Goal: Task Accomplishment & Management: Manage account settings

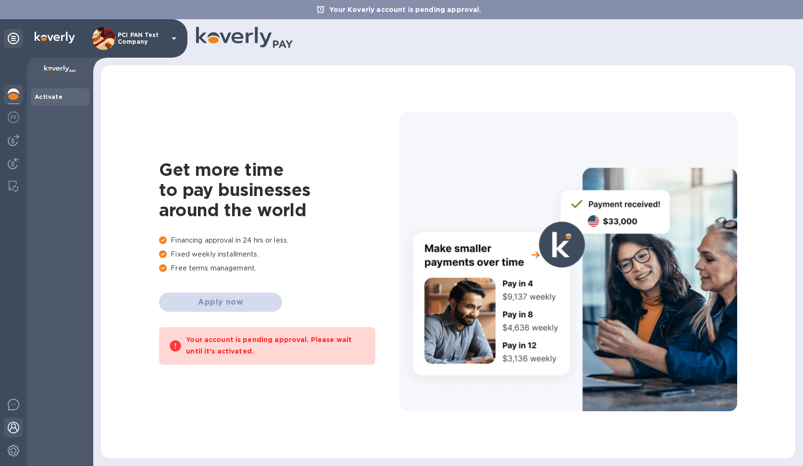
click at [10, 424] on img at bounding box center [14, 428] width 12 height 12
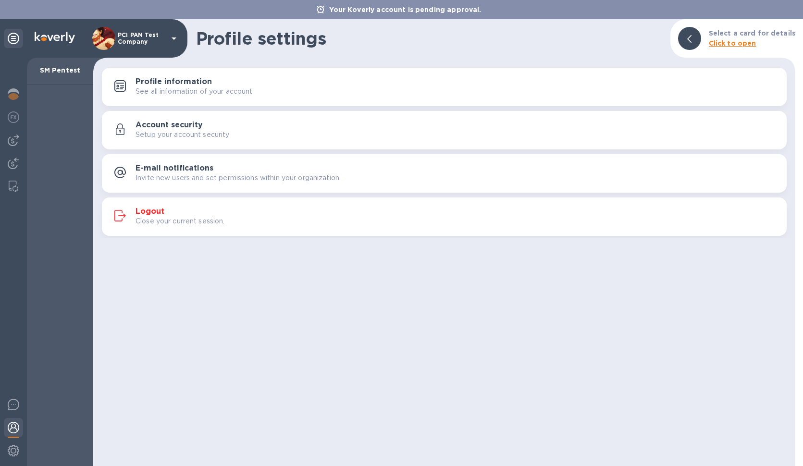
click at [198, 95] on p "See all information of your account" at bounding box center [194, 92] width 117 height 10
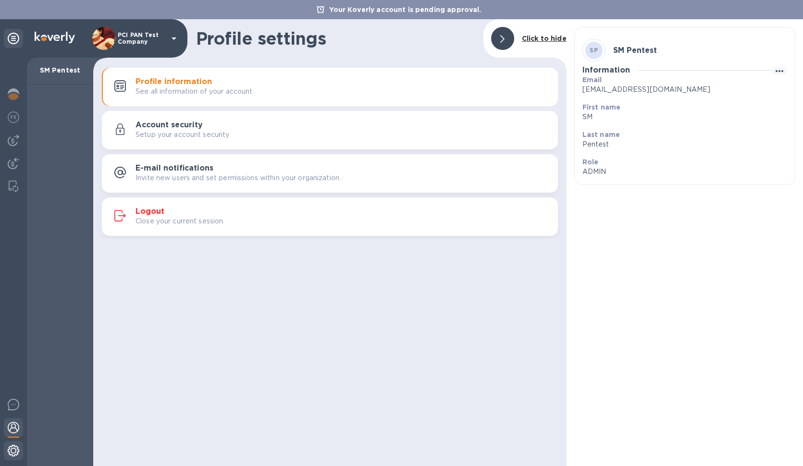
click at [9, 452] on img at bounding box center [14, 451] width 12 height 12
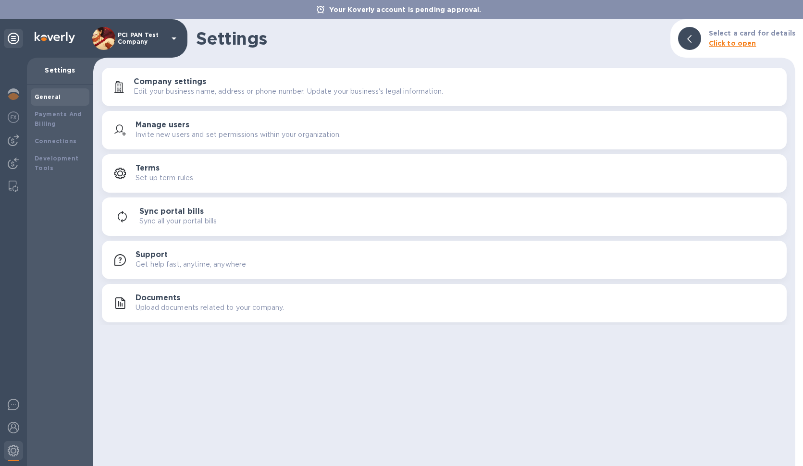
click at [210, 135] on p "Invite new users and set permissions within your organization." at bounding box center [238, 135] width 205 height 10
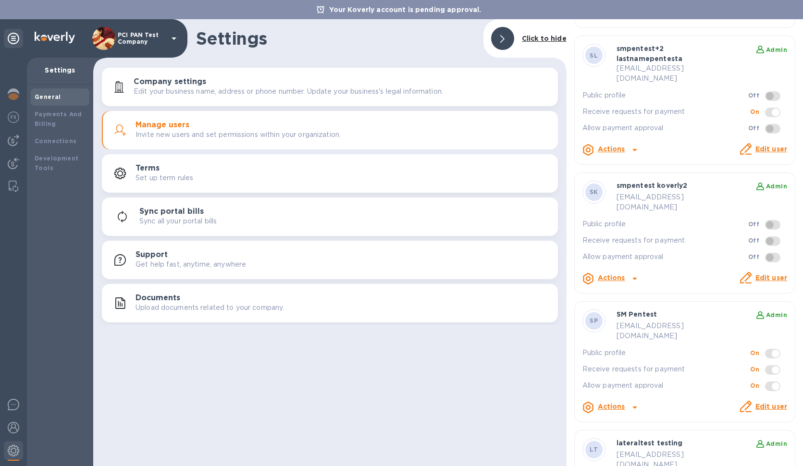
scroll to position [650, 0]
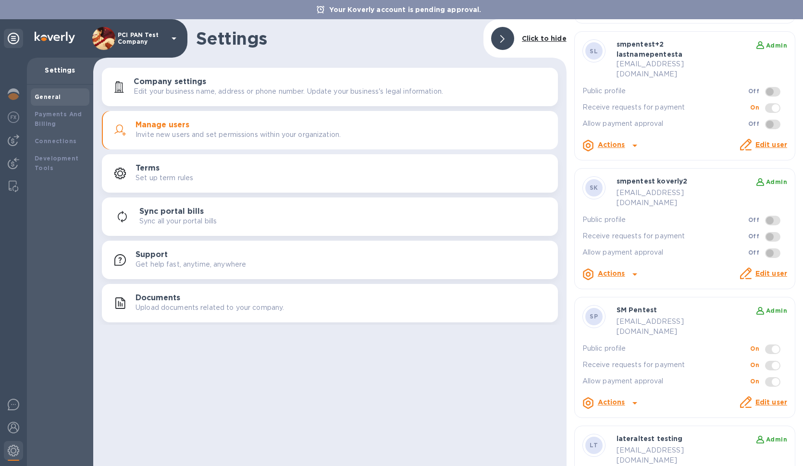
click at [757, 270] on link "Edit user" at bounding box center [772, 274] width 32 height 8
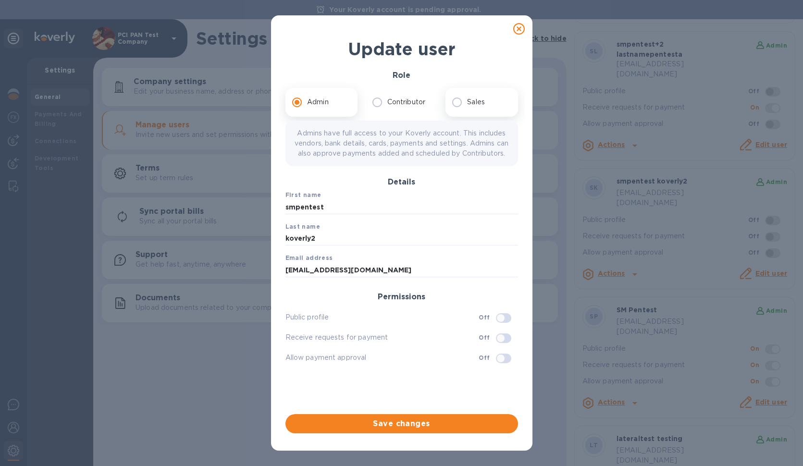
click at [471, 105] on p "Sales" at bounding box center [476, 102] width 18 height 10
click at [467, 105] on input "Sales" at bounding box center [457, 102] width 20 height 20
radio input "true"
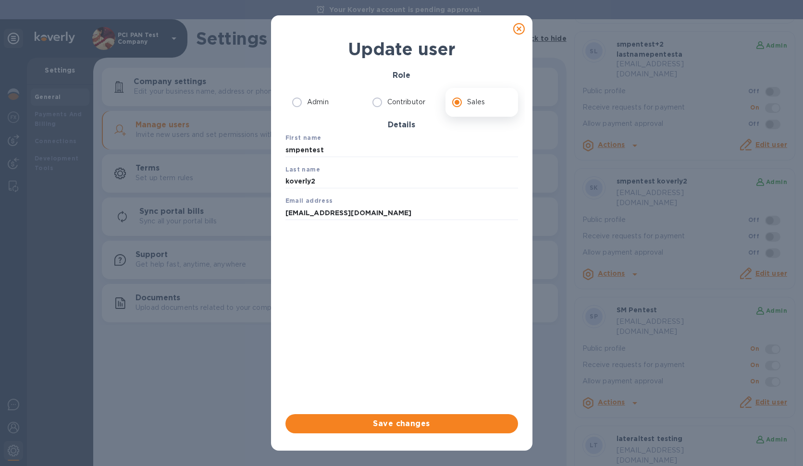
click at [519, 29] on icon at bounding box center [520, 29] width 12 height 12
radio input "true"
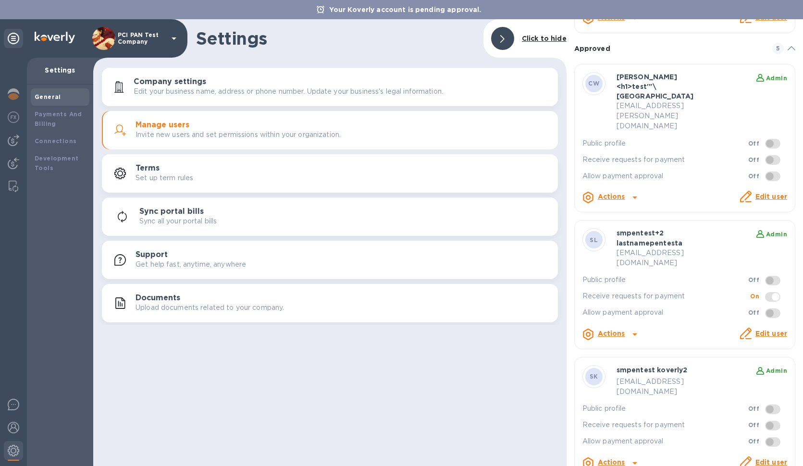
scroll to position [448, 0]
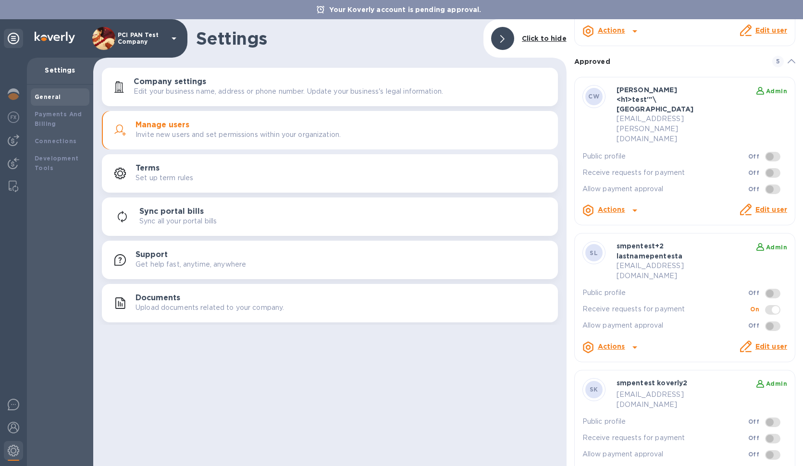
click at [757, 343] on link "Edit user" at bounding box center [772, 347] width 32 height 8
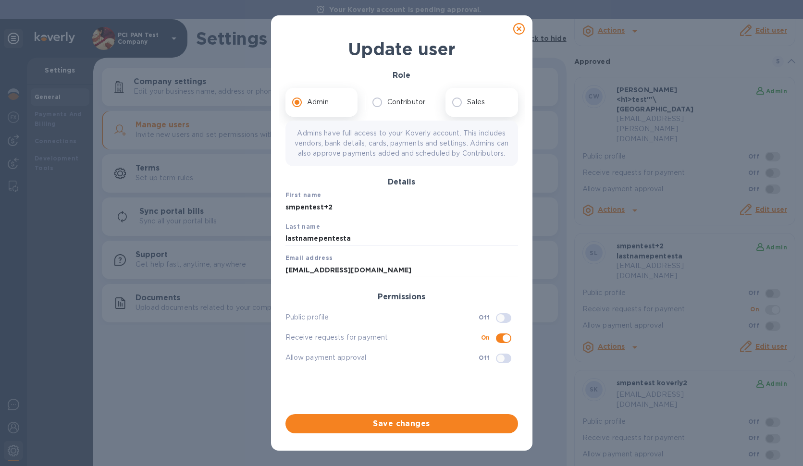
click at [458, 101] on input "Sales" at bounding box center [457, 102] width 20 height 20
radio input "true"
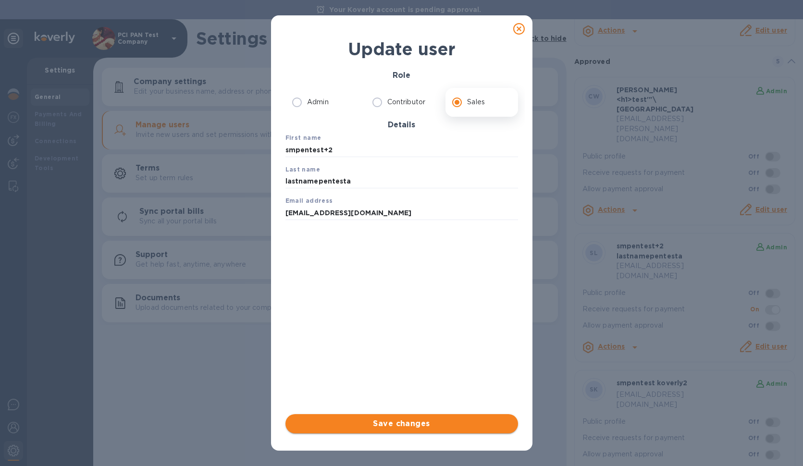
click at [422, 425] on span "Save changes" at bounding box center [401, 424] width 217 height 12
click at [518, 28] on icon at bounding box center [520, 29] width 12 height 12
radio input "true"
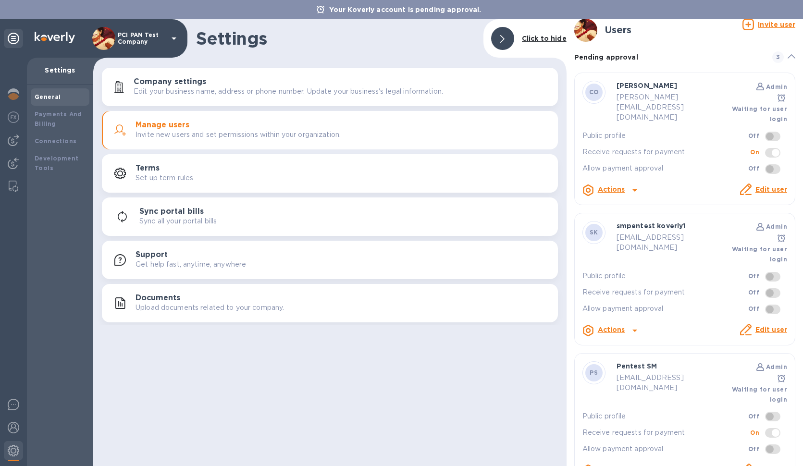
scroll to position [0, 0]
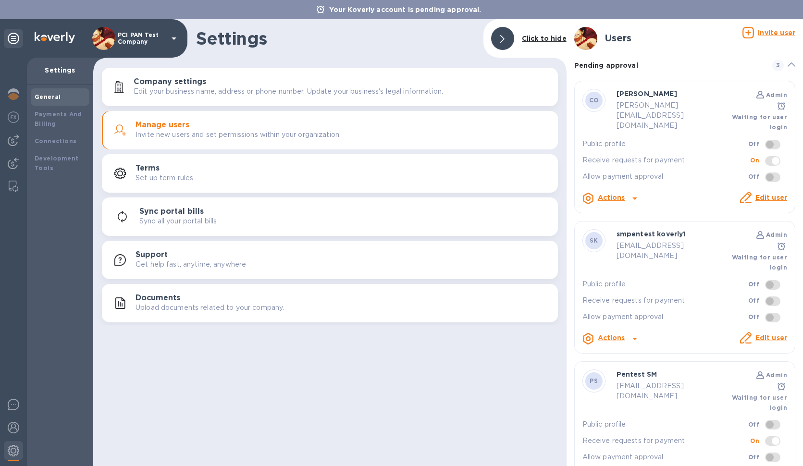
click at [759, 35] on u "Invite user" at bounding box center [777, 33] width 38 height 8
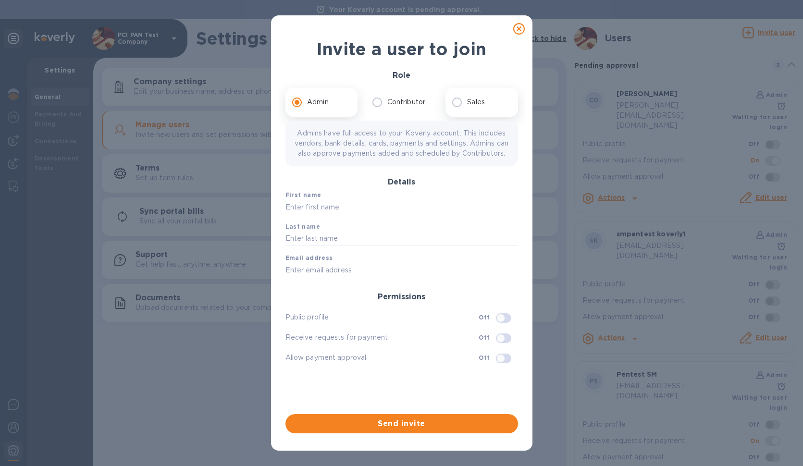
click at [468, 104] on p "Sales" at bounding box center [476, 102] width 18 height 10
click at [467, 104] on input "Sales" at bounding box center [457, 102] width 20 height 20
radio input "true"
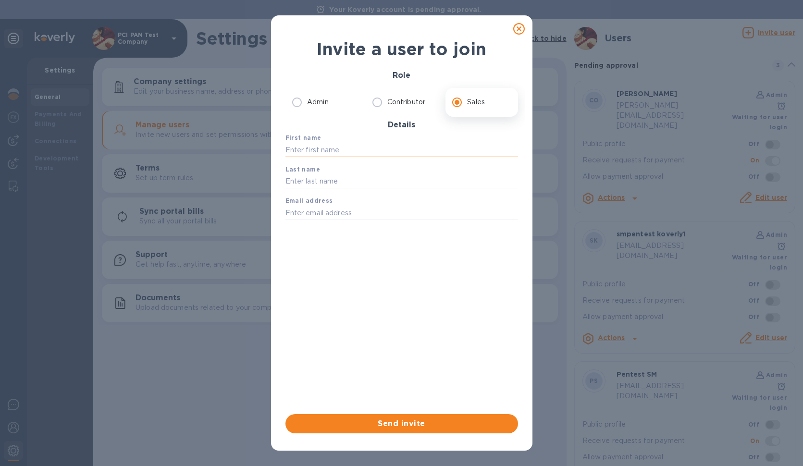
click at [337, 151] on input "text" at bounding box center [402, 150] width 233 height 14
type input "P"
type input "S"
type input "Pen"
type input "[EMAIL_ADDRESS][DOMAIN_NAME]"
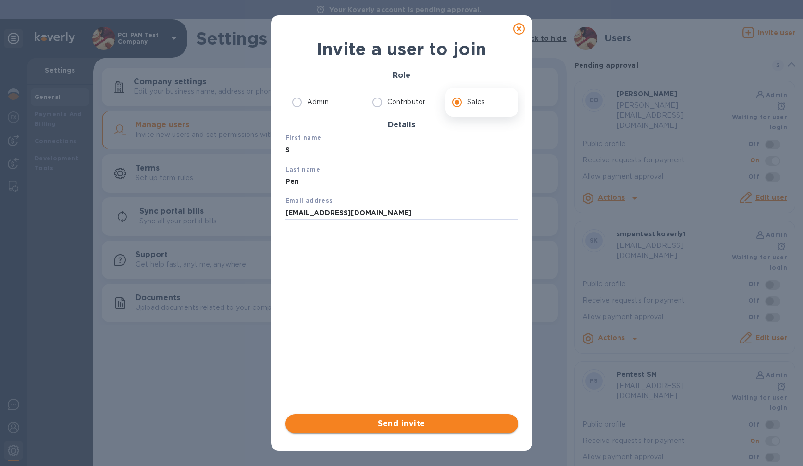
click at [381, 421] on span "Send invite" at bounding box center [401, 424] width 217 height 12
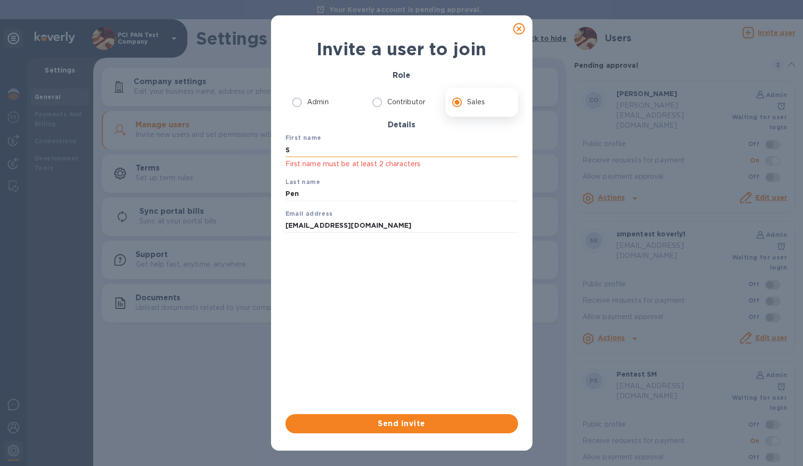
click at [315, 151] on input "S" at bounding box center [402, 150] width 233 height 14
type input "SM"
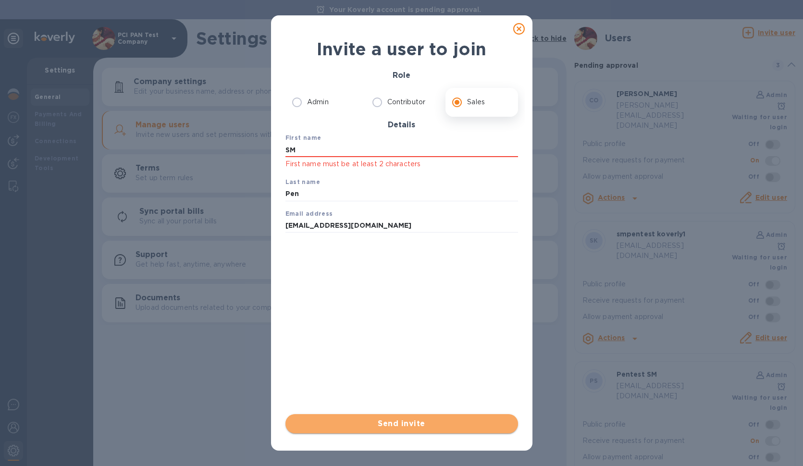
click at [364, 423] on span "Send invite" at bounding box center [401, 424] width 217 height 12
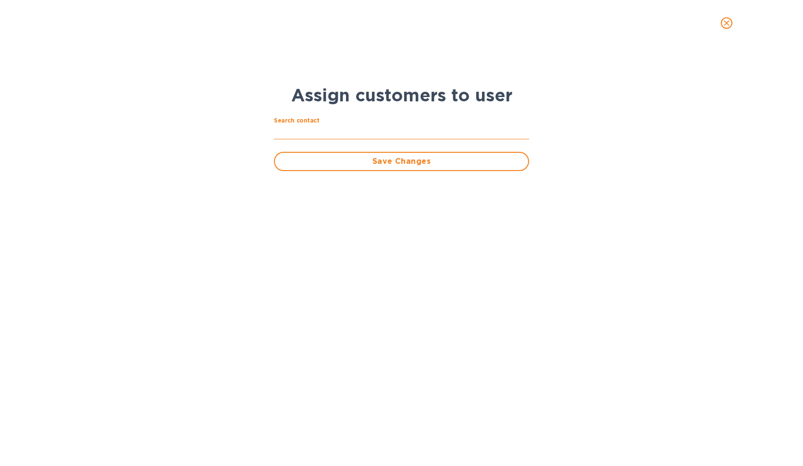
click at [307, 130] on input "text" at bounding box center [402, 132] width 256 height 14
click at [721, 26] on span "close" at bounding box center [727, 23] width 12 height 12
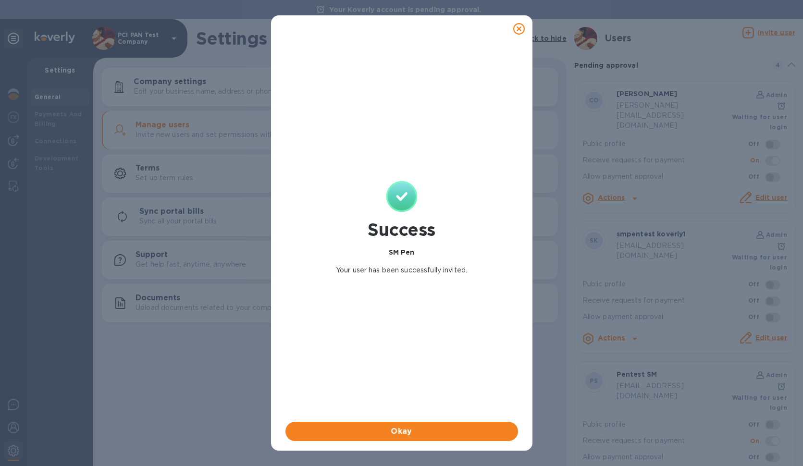
click at [682, 256] on div "Success SM Pen Your user has been successfully invited. Okay" at bounding box center [401, 233] width 803 height 466
click at [518, 28] on icon at bounding box center [520, 29] width 12 height 12
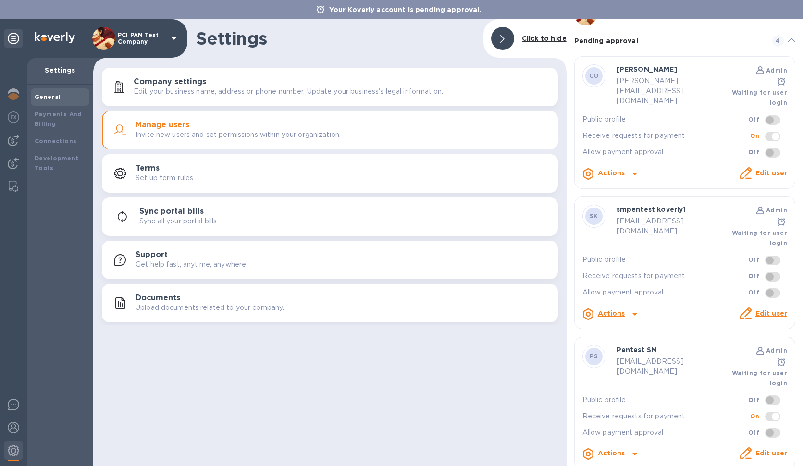
scroll to position [29, 0]
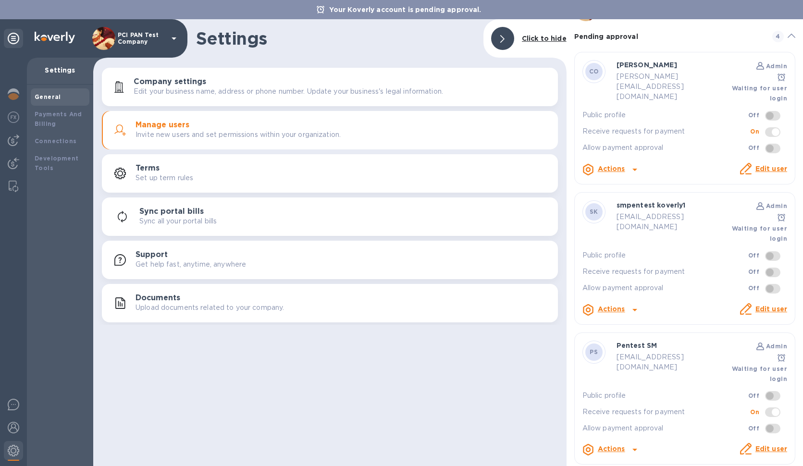
click at [756, 445] on link "Edit user" at bounding box center [772, 449] width 32 height 8
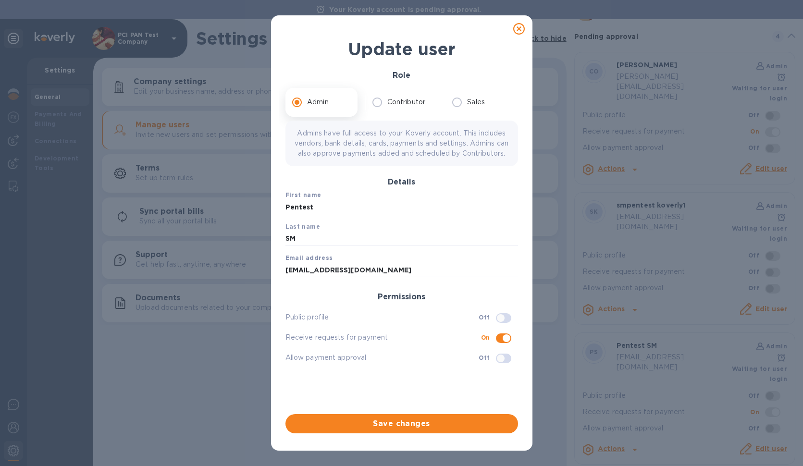
drag, startPoint x: 593, startPoint y: 426, endPoint x: 605, endPoint y: 422, distance: 12.6
click at [594, 425] on div "Update user Role Admin Contributor Sales Admins have full access to your Koverl…" at bounding box center [401, 233] width 803 height 466
click at [627, 423] on div "Update user Role Admin Contributor Sales Admins have full access to your Koverl…" at bounding box center [401, 233] width 803 height 466
click at [521, 33] on icon at bounding box center [520, 29] width 12 height 12
checkbox input "false"
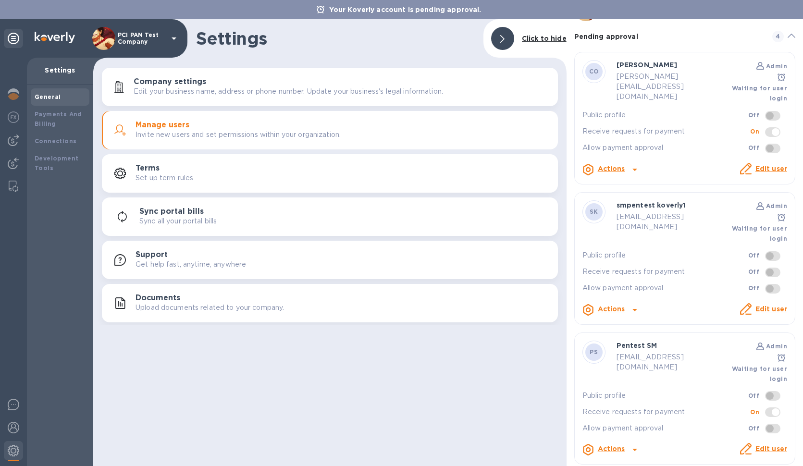
drag, startPoint x: 632, startPoint y: 429, endPoint x: 633, endPoint y: 424, distance: 5.5
click at [632, 427] on div "PS Pentest SM Admin [EMAIL_ADDRESS][DOMAIN_NAME] Waiting for user login Public …" at bounding box center [685, 399] width 221 height 133
click at [633, 444] on icon at bounding box center [635, 450] width 12 height 12
click at [633, 422] on b "Send invite" at bounding box center [628, 426] width 40 height 8
click at [633, 444] on icon at bounding box center [635, 450] width 12 height 12
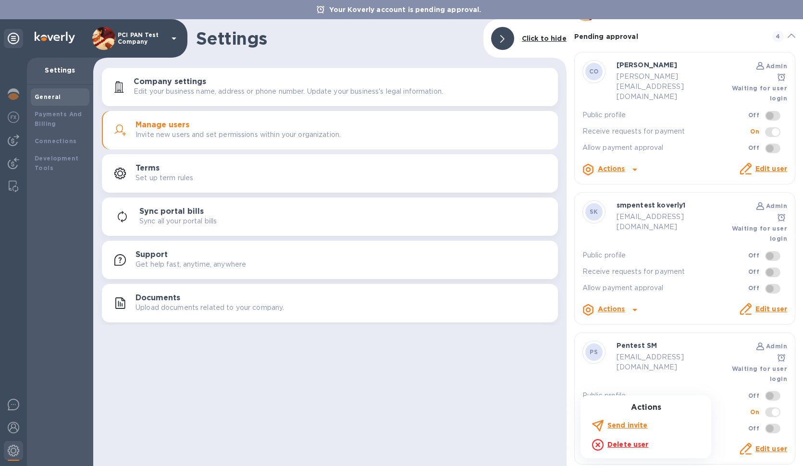
click at [639, 444] on b "Delete user" at bounding box center [628, 445] width 41 height 8
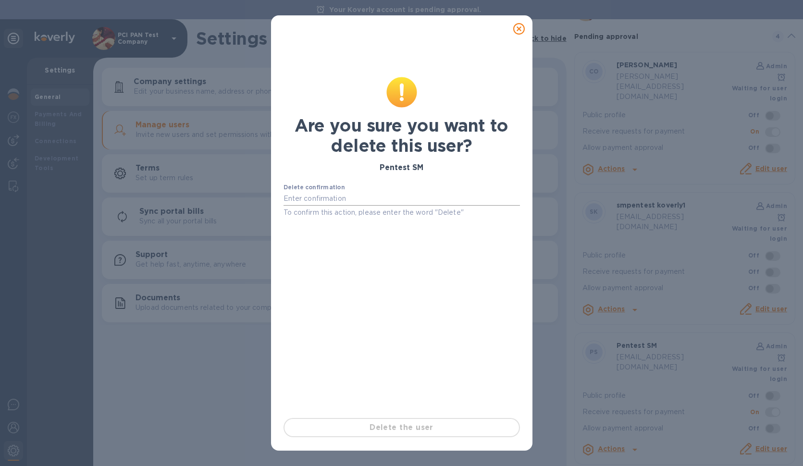
drag, startPoint x: 369, startPoint y: 191, endPoint x: 369, endPoint y: 197, distance: 5.8
click at [369, 191] on div "Delete confirmation To confirm this action, please enter the word "Delete"" at bounding box center [402, 201] width 237 height 35
click at [369, 197] on input "text" at bounding box center [402, 199] width 237 height 14
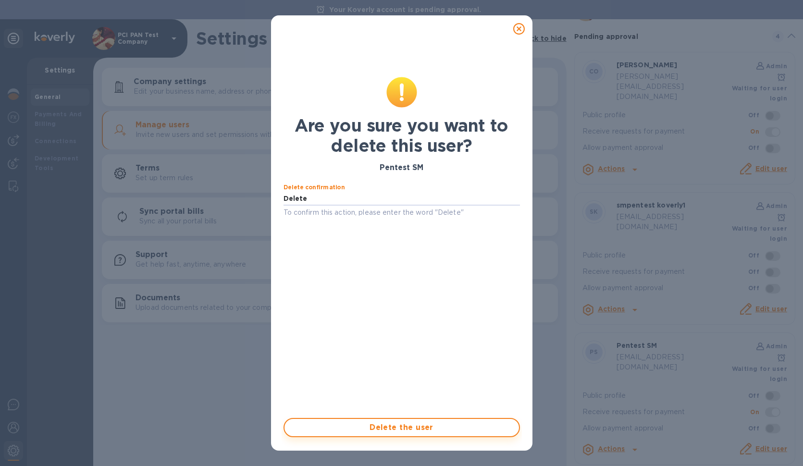
type input "Delete"
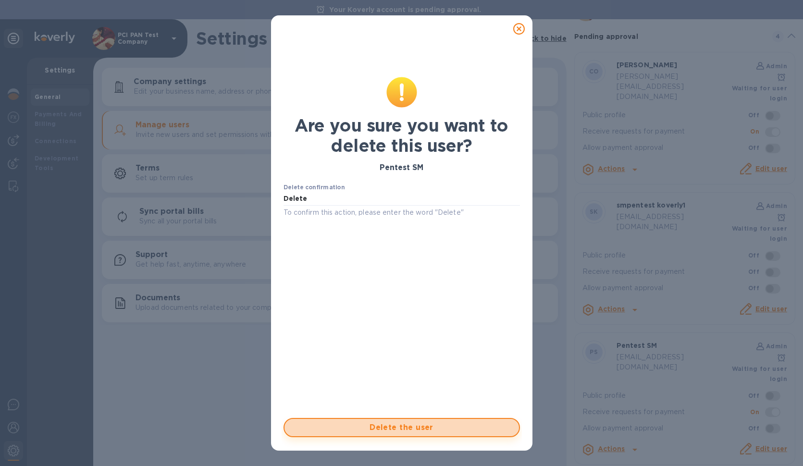
click at [440, 431] on span "Delete the user" at bounding box center [401, 428] width 219 height 12
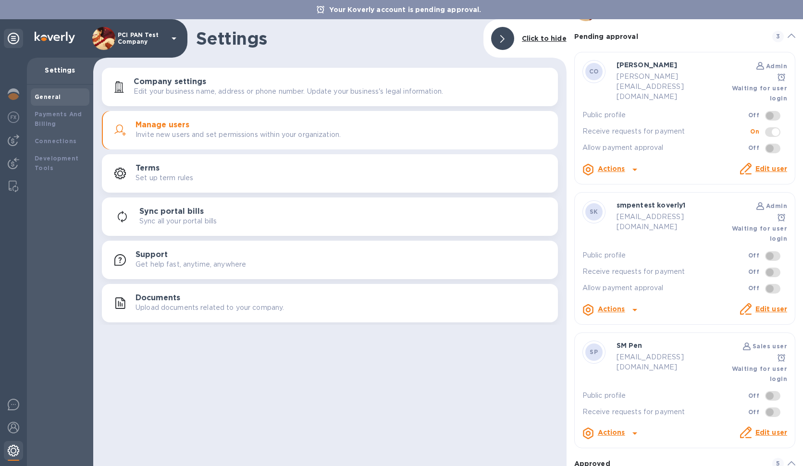
click at [12, 452] on img at bounding box center [14, 451] width 12 height 12
click at [15, 428] on img at bounding box center [14, 428] width 12 height 12
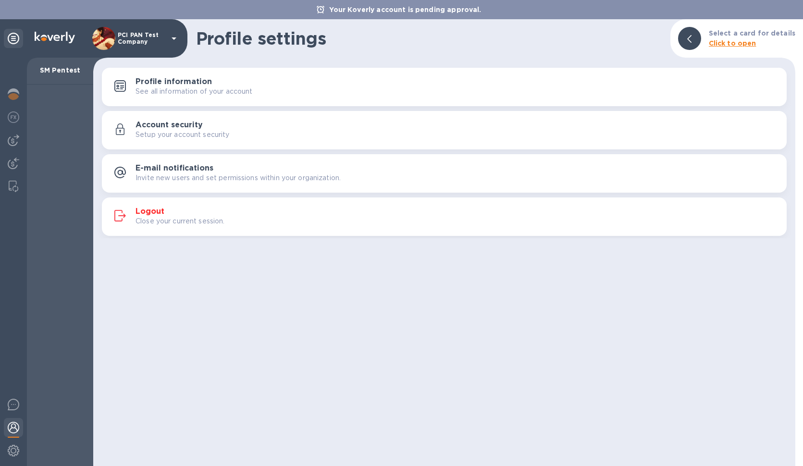
click at [186, 219] on p "Close your current session." at bounding box center [180, 221] width 89 height 10
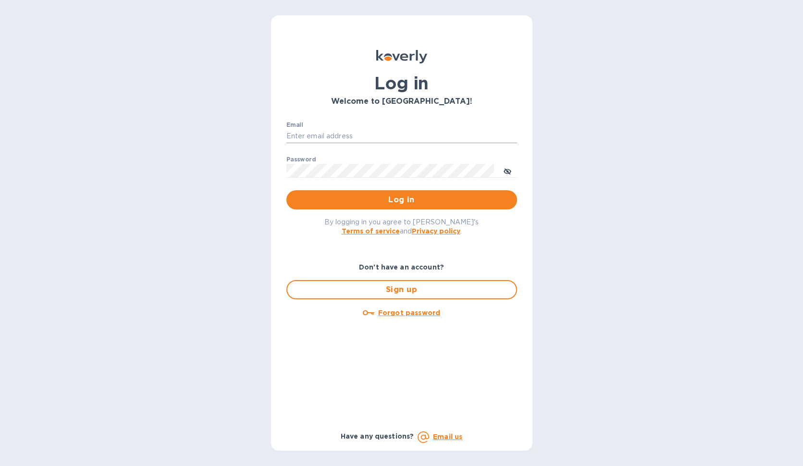
click at [371, 131] on input "Email" at bounding box center [402, 136] width 231 height 14
type input "[EMAIL_ADDRESS][DOMAIN_NAME]"
click at [399, 208] on button "Log in" at bounding box center [402, 199] width 231 height 19
